Goal: Task Accomplishment & Management: Complete application form

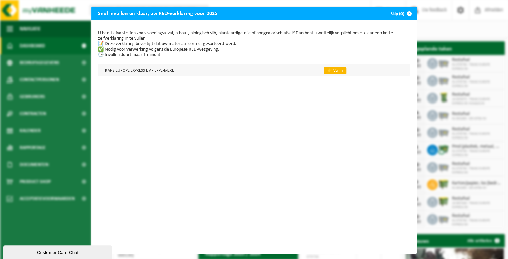
click at [331, 68] on link "👉 Vul in" at bounding box center [335, 70] width 22 height 7
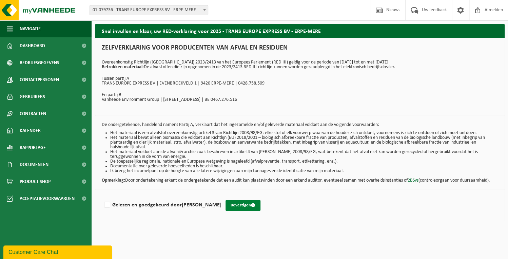
click at [244, 203] on button "Bevestigen" at bounding box center [242, 205] width 35 height 11
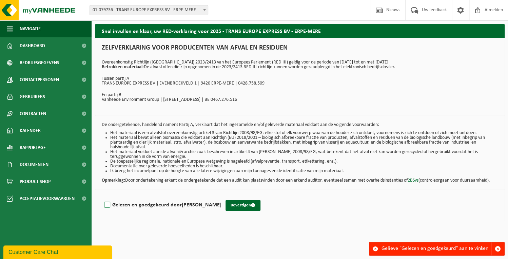
click at [106, 202] on label "Gelezen en goedgekeurd door [PERSON_NAME]" at bounding box center [162, 205] width 119 height 10
click at [221, 196] on input "Gelezen en goedgekeurd door MATHIEU HAESAERT" at bounding box center [221, 196] width 0 height 0
checkbox input "true"
click at [250, 202] on button "Bevestigen" at bounding box center [242, 205] width 35 height 11
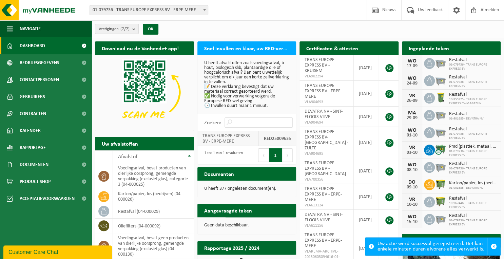
click at [269, 137] on strong "RED25009635" at bounding box center [277, 138] width 27 height 5
click at [220, 138] on td "TRANS EUROPE EXPRESS BV - ERPE-MERE" at bounding box center [227, 138] width 61 height 15
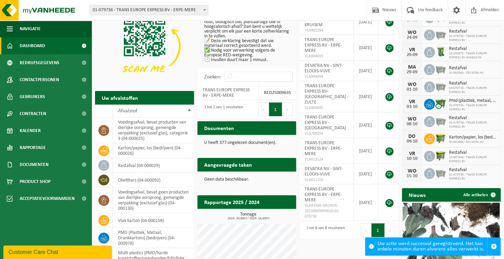
scroll to position [54, 0]
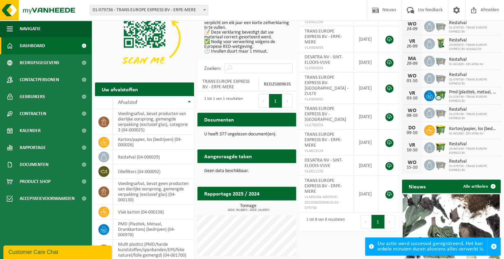
click at [273, 101] on button "1" at bounding box center [275, 101] width 13 height 14
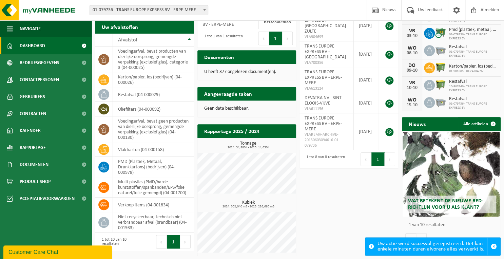
click at [464, 251] on div "Uw actie werd succesvol geregistreerd. Het kan enkele minuten duren alvorens al…" at bounding box center [432, 246] width 110 height 18
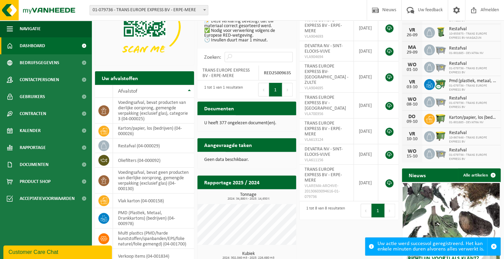
scroll to position [0, 0]
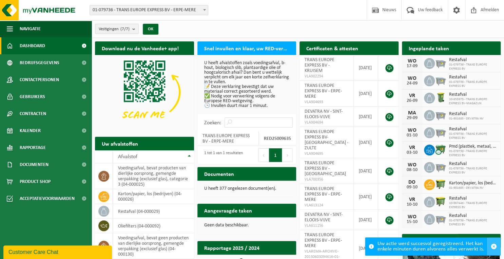
click at [494, 246] on span "button" at bounding box center [494, 246] width 6 height 6
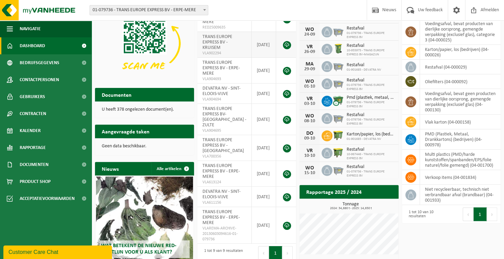
scroll to position [110, 0]
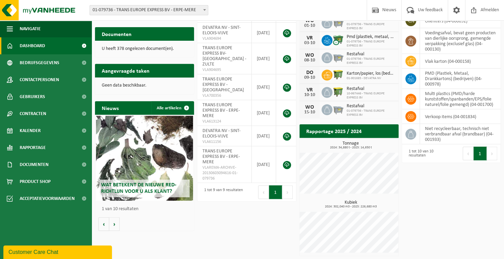
click at [171, 177] on div "Wat betekent de nieuwe RED-richtlijn voor u als klant?" at bounding box center [144, 158] width 97 height 85
